Goal: Information Seeking & Learning: Check status

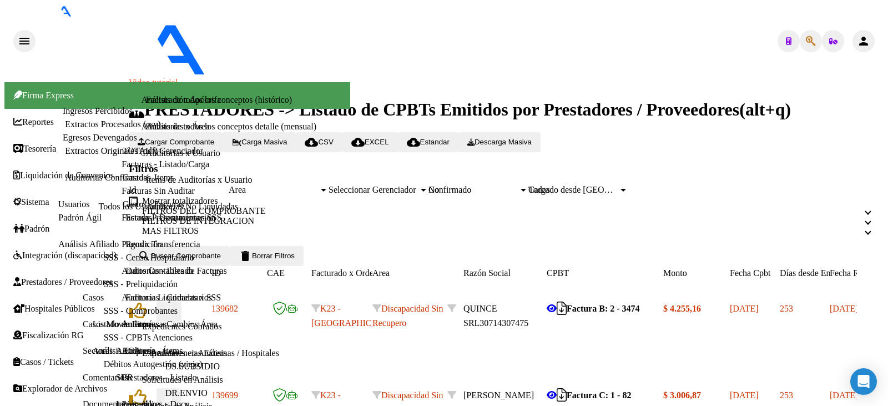
scroll to position [167, 0]
click at [122, 399] on link "Prestadores - Docu." at bounding box center [157, 403] width 70 height 9
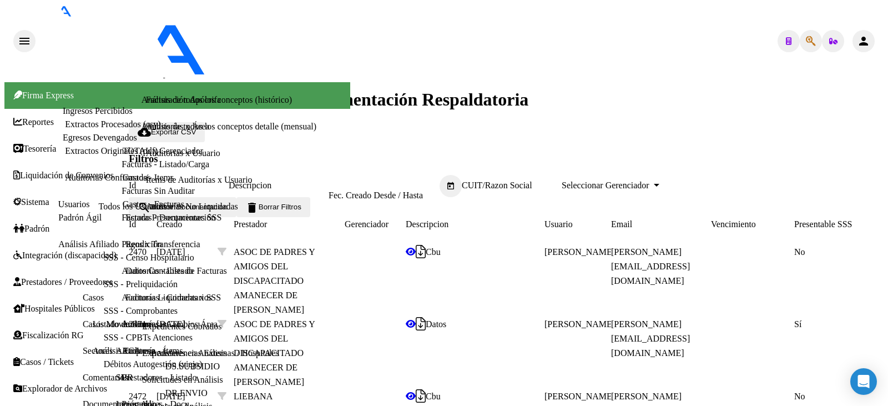
click at [122, 372] on link "Prestadores - Listado" at bounding box center [159, 376] width 75 height 9
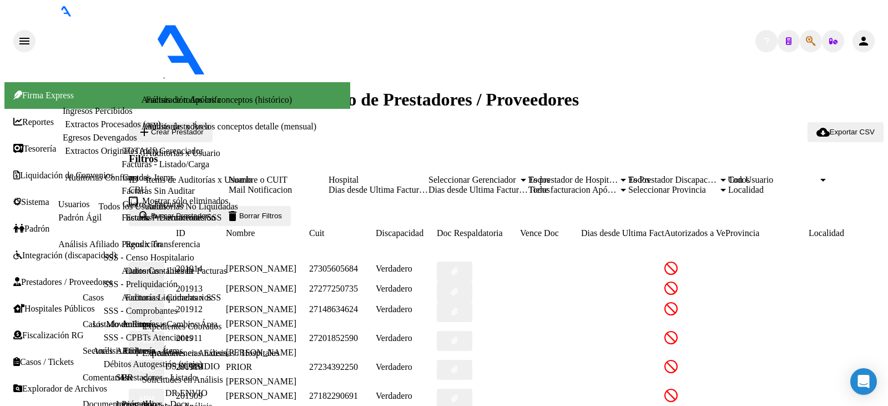
click at [329, 175] on input "Nombre o CUIT" at bounding box center [279, 180] width 100 height 10
paste input "27268992281"
type input "27268992281"
click at [217, 226] on button "search Buscar Prestador" at bounding box center [173, 216] width 88 height 20
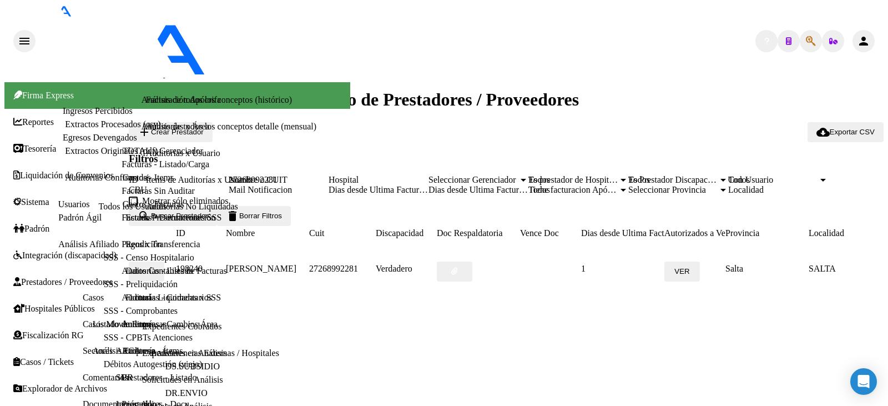
scroll to position [56, 0]
click at [122, 169] on link "Facturas - Listado/Carga" at bounding box center [166, 163] width 88 height 9
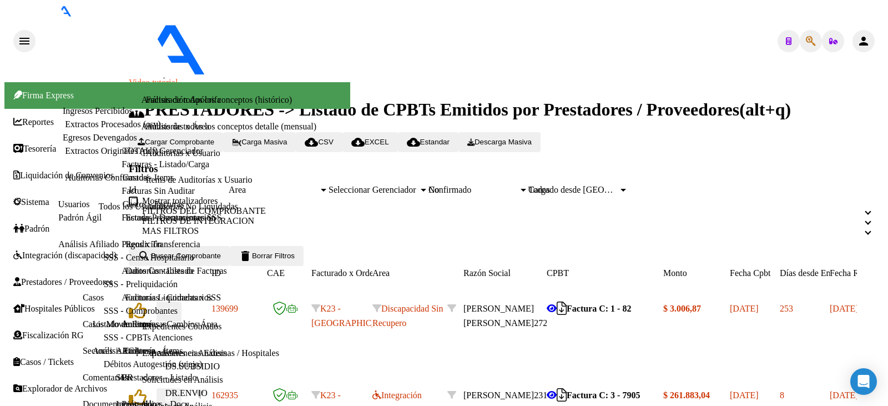
click at [428, 185] on app-drop-down-list "Seleccionar Gerenciador Seleccionar Gerenciador" at bounding box center [379, 190] width 100 height 10
click at [518, 185] on div "No" at bounding box center [473, 190] width 90 height 10
click at [487, 210] on mat-expansion-panel-header "FILTROS DEL COMPROBANTE" at bounding box center [506, 211] width 755 height 10
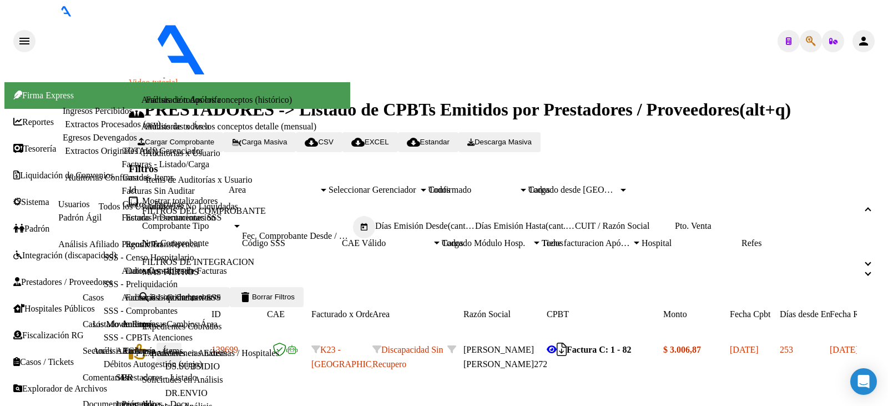
click at [675, 231] on input "CUIT / Razón Social" at bounding box center [625, 226] width 100 height 10
paste input "27268992281"
type input "27268992281"
click at [210, 292] on span "search Buscar Comprobante" at bounding box center [179, 296] width 83 height 8
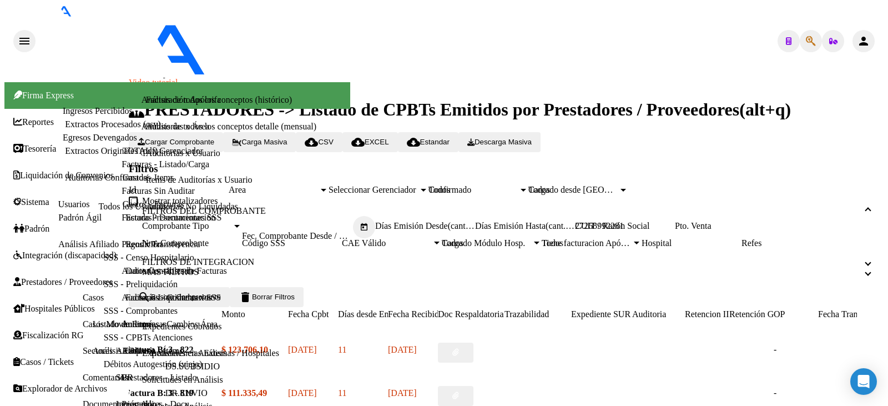
scroll to position [0, 0]
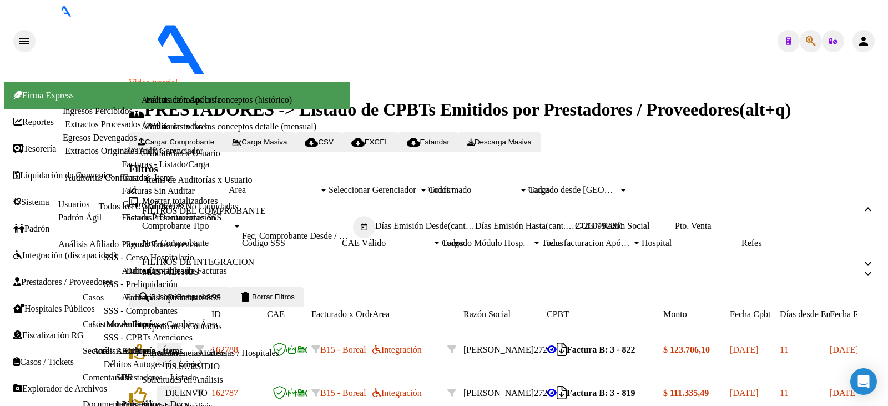
click at [173, 349] on icon "button" at bounding box center [168, 352] width 7 height 7
type input "$ 0,00"
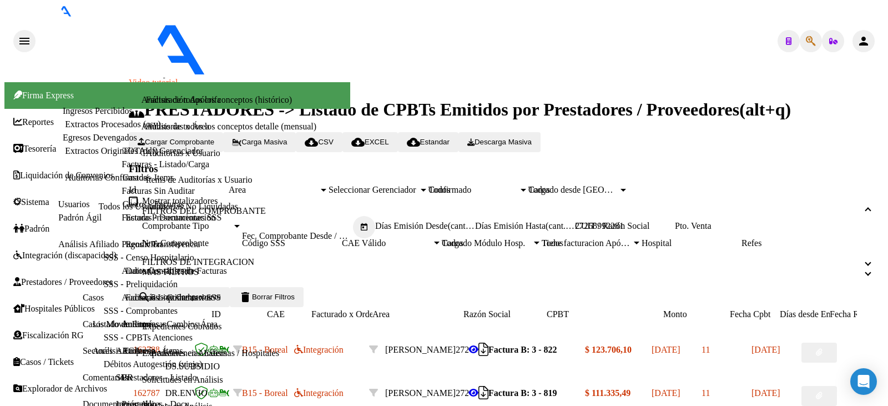
scroll to position [0, 0]
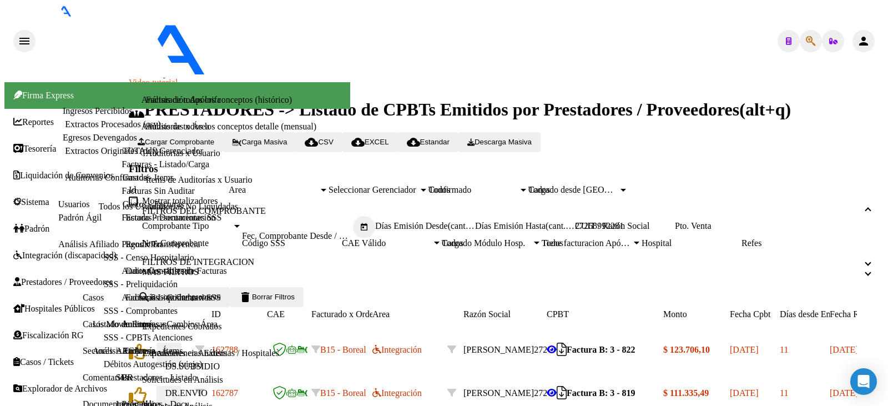
type input "$ 0,00"
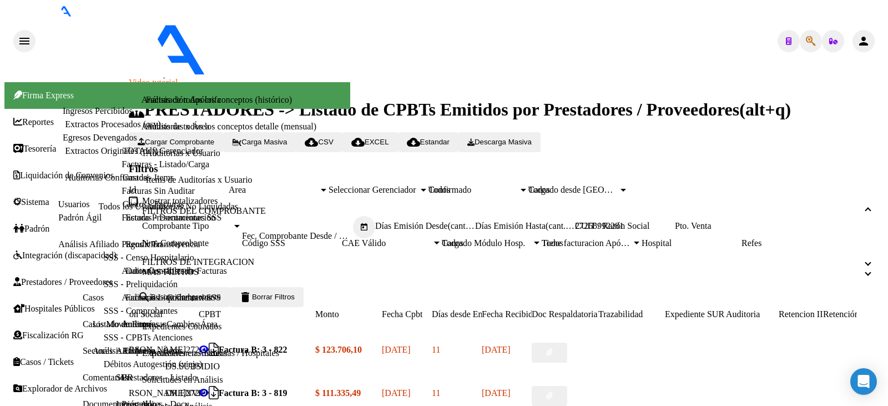
scroll to position [366, 0]
click at [209, 345] on icon at bounding box center [204, 349] width 10 height 9
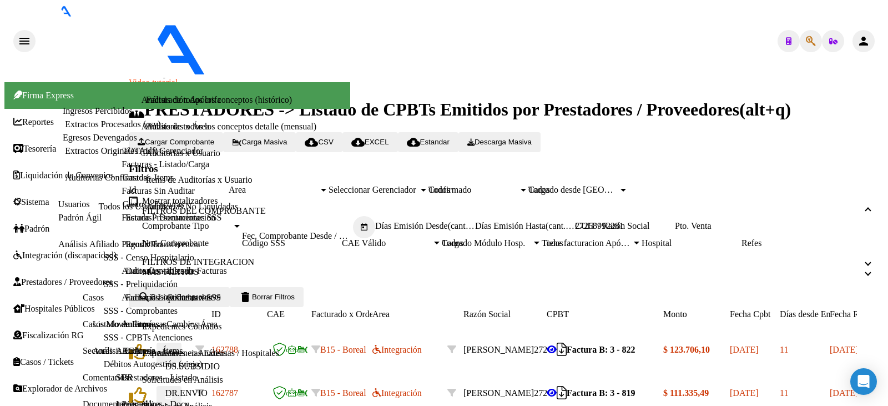
scroll to position [0, 0]
drag, startPoint x: 740, startPoint y: 258, endPoint x: 549, endPoint y: 280, distance: 192.8
click at [549, 248] on div "Comprobante Tipo Comprobante Tipo Start date – Fec. Comprobante Desde / Hasta D…" at bounding box center [506, 232] width 728 height 32
paste input "302214080"
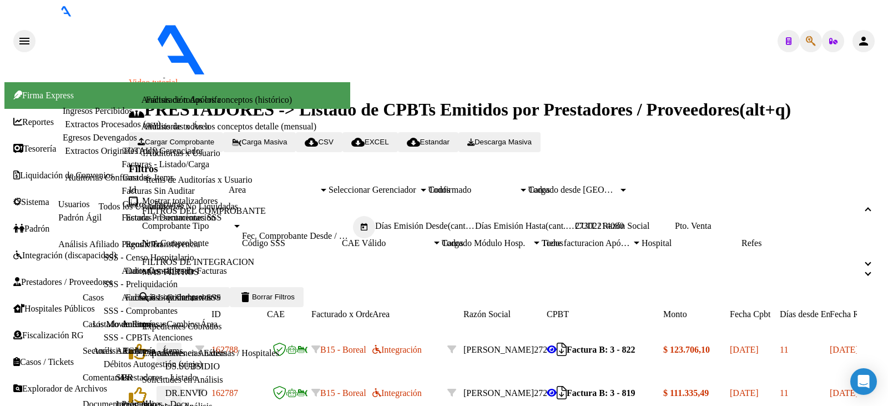
type input "27302214080"
click at [187, 307] on button "search Buscar Comprobante" at bounding box center [179, 297] width 101 height 20
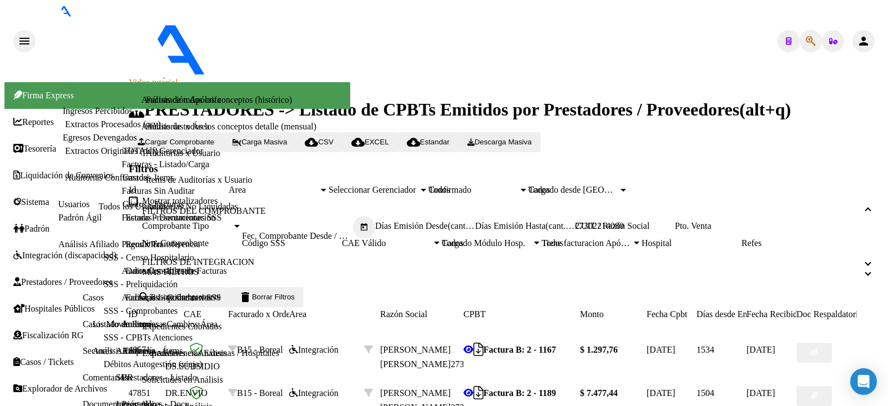
click at [242, 238] on input "Nro. Comprobante" at bounding box center [192, 243] width 100 height 10
type input "2019"
click at [198, 307] on button "search Buscar Comprobante" at bounding box center [179, 297] width 101 height 20
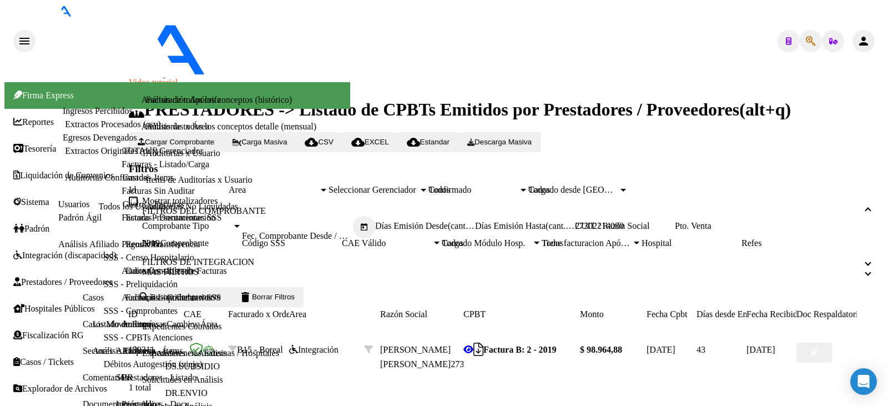
scroll to position [0, 0]
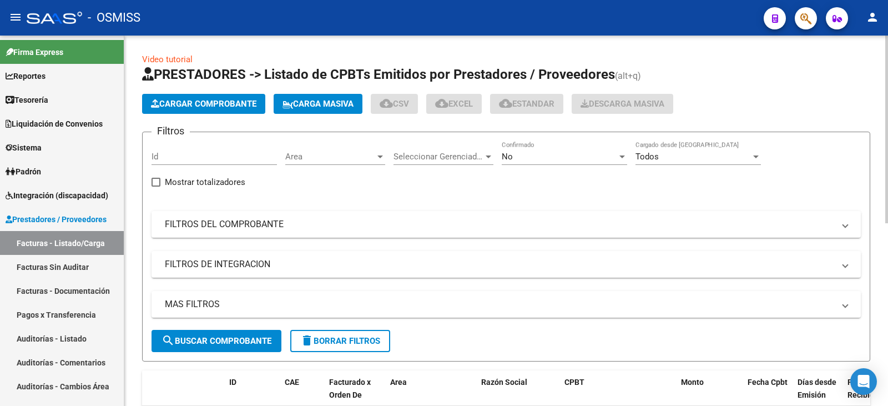
click at [546, 154] on div "No" at bounding box center [559, 157] width 115 height 10
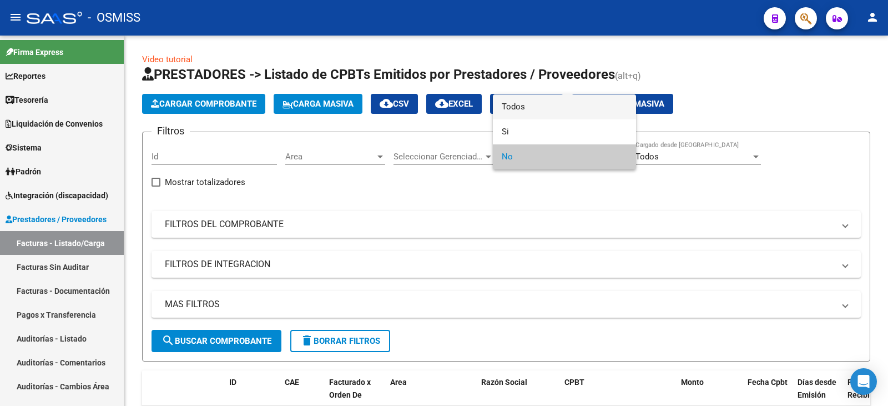
click at [522, 107] on span "Todos" at bounding box center [564, 106] width 125 height 25
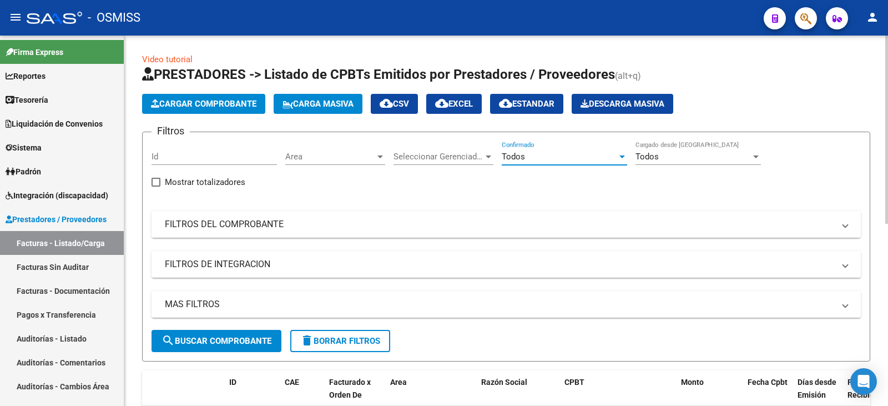
click at [522, 221] on mat-panel-title "FILTROS DEL COMPROBANTE" at bounding box center [499, 224] width 669 height 12
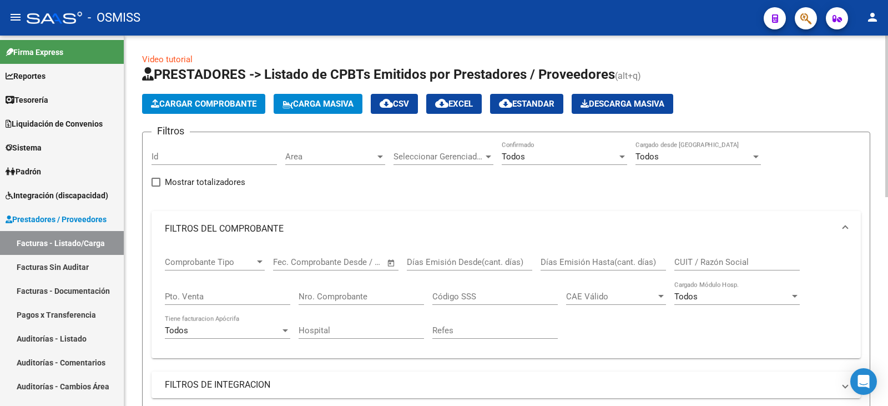
click at [726, 261] on input "CUIT / Razón Social" at bounding box center [736, 262] width 125 height 10
paste input "27302214080"
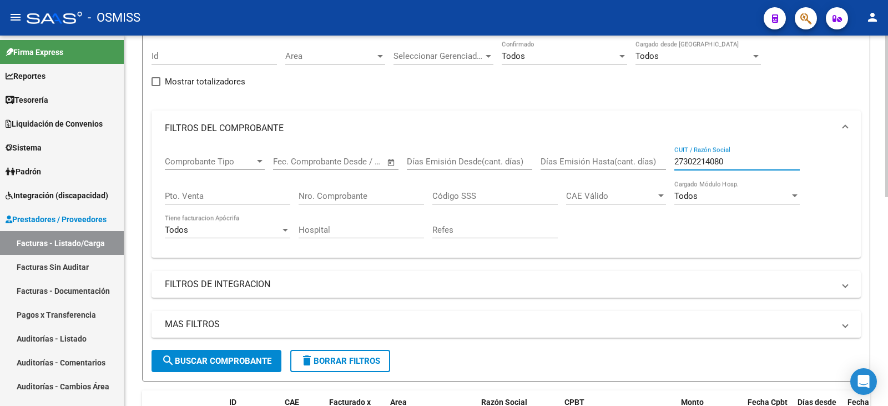
scroll to position [111, 0]
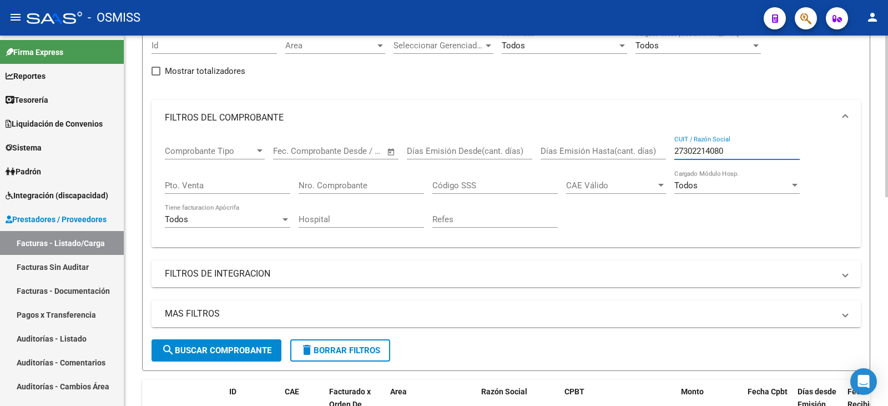
click at [234, 354] on span "search Buscar Comprobante" at bounding box center [217, 350] width 110 height 10
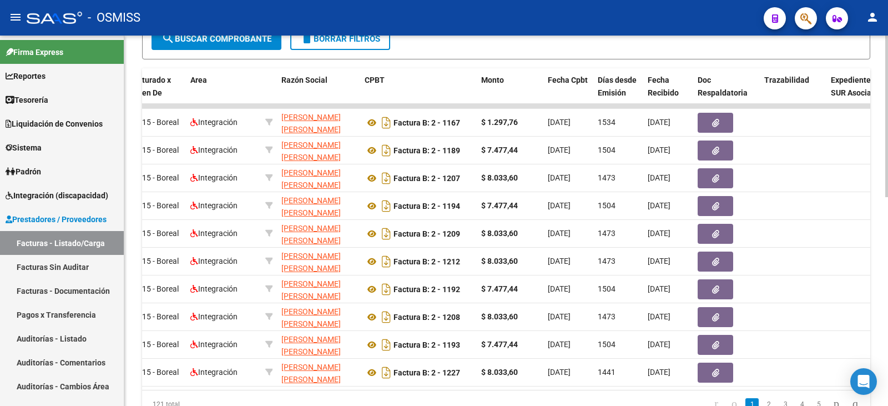
scroll to position [367, 0]
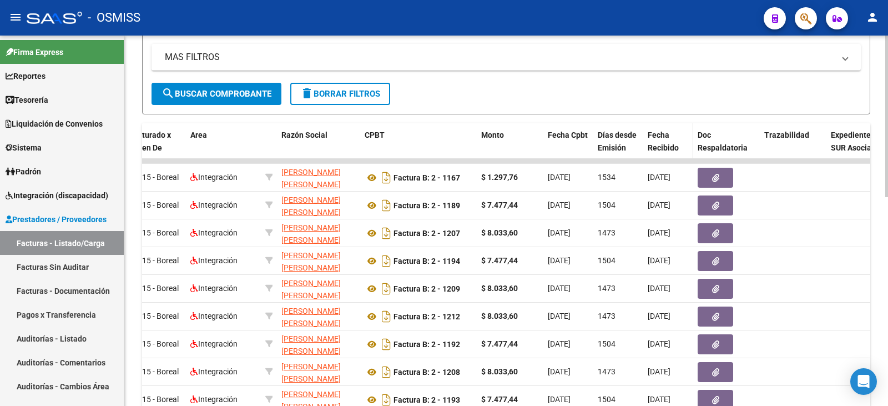
click at [669, 142] on div "Fecha Recibido" at bounding box center [668, 142] width 41 height 26
click at [665, 136] on span "Fecha Recibido" at bounding box center [663, 141] width 31 height 22
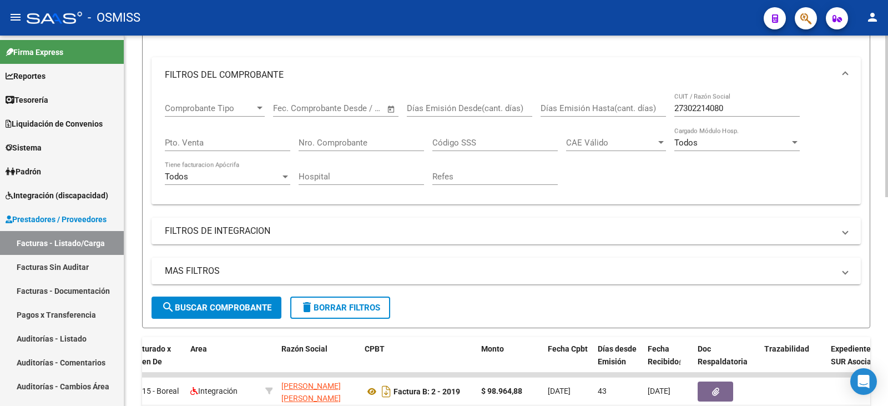
scroll to position [145, 0]
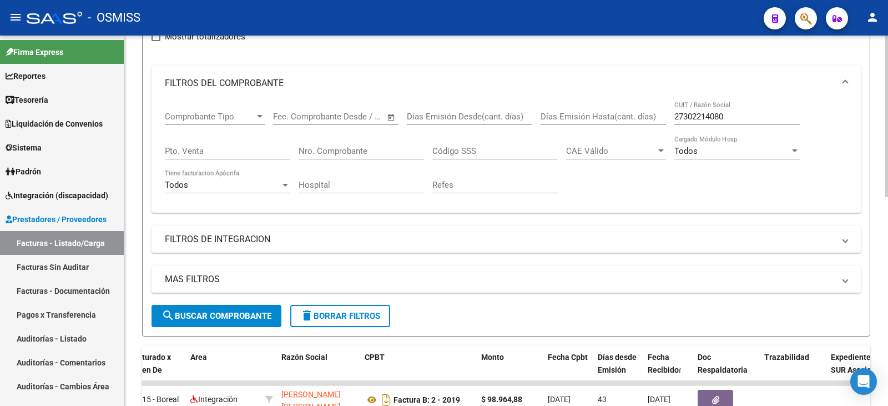
drag, startPoint x: 740, startPoint y: 109, endPoint x: 662, endPoint y: 118, distance: 79.3
click at [662, 118] on div "Comprobante Tipo Comprobante Tipo Start date – End date Fec. Comprobante Desde …" at bounding box center [506, 152] width 683 height 103
click at [748, 114] on input "27302214080" at bounding box center [736, 117] width 125 height 10
drag, startPoint x: 740, startPoint y: 116, endPoint x: 596, endPoint y: 131, distance: 144.5
click at [596, 131] on div "Comprobante Tipo Comprobante Tipo Start date – End date Fec. Comprobante Desde …" at bounding box center [506, 152] width 683 height 103
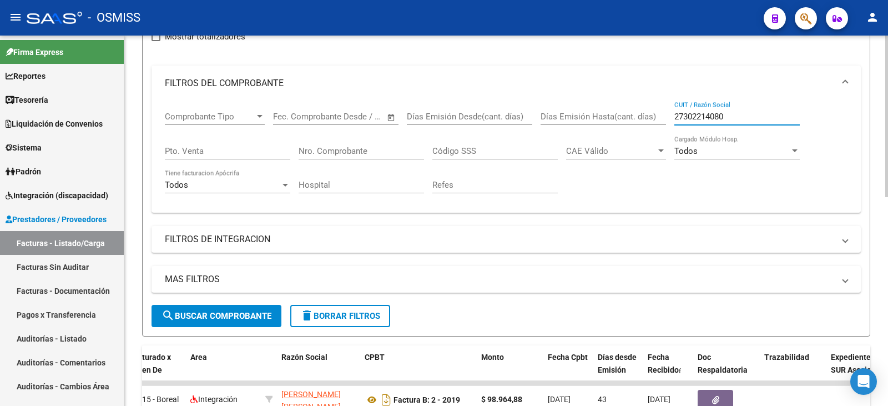
paste input "0344818089"
type input "20344818089"
click at [201, 322] on button "search Buscar Comprobante" at bounding box center [217, 316] width 130 height 22
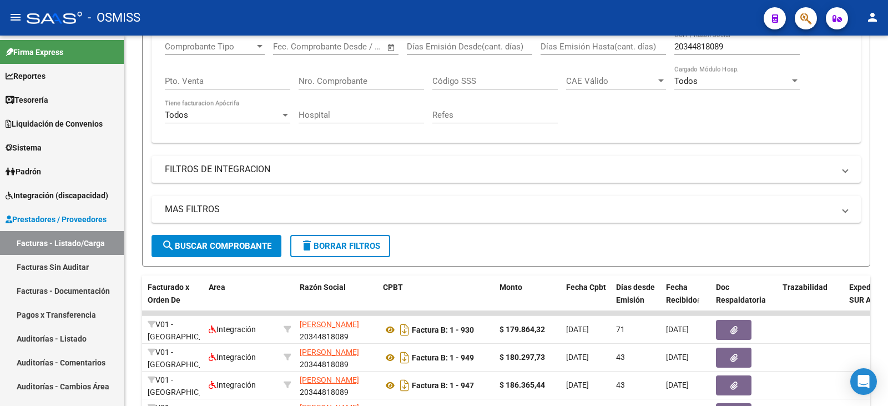
scroll to position [201, 0]
